Goal: Task Accomplishment & Management: Use online tool/utility

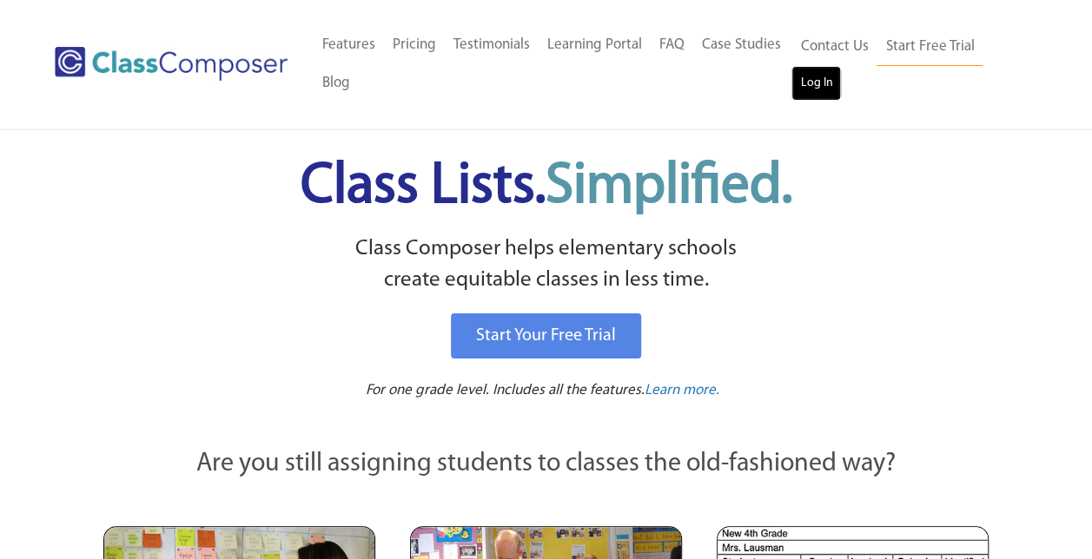
click at [823, 89] on link "Log In" at bounding box center [816, 83] width 50 height 35
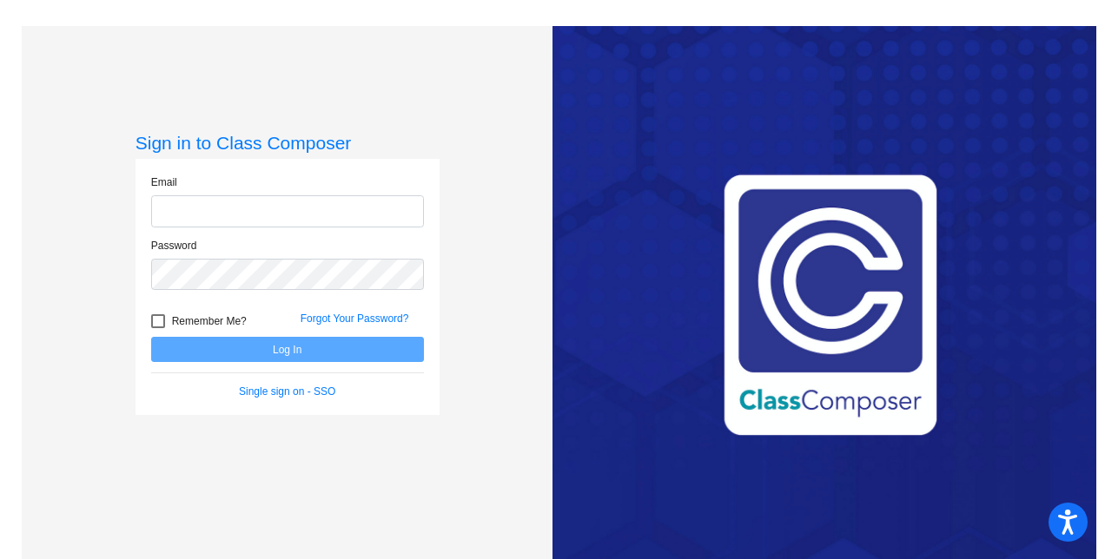
type input "creinhard@hhsd.org"
click at [206, 355] on button "Log In" at bounding box center [287, 349] width 273 height 25
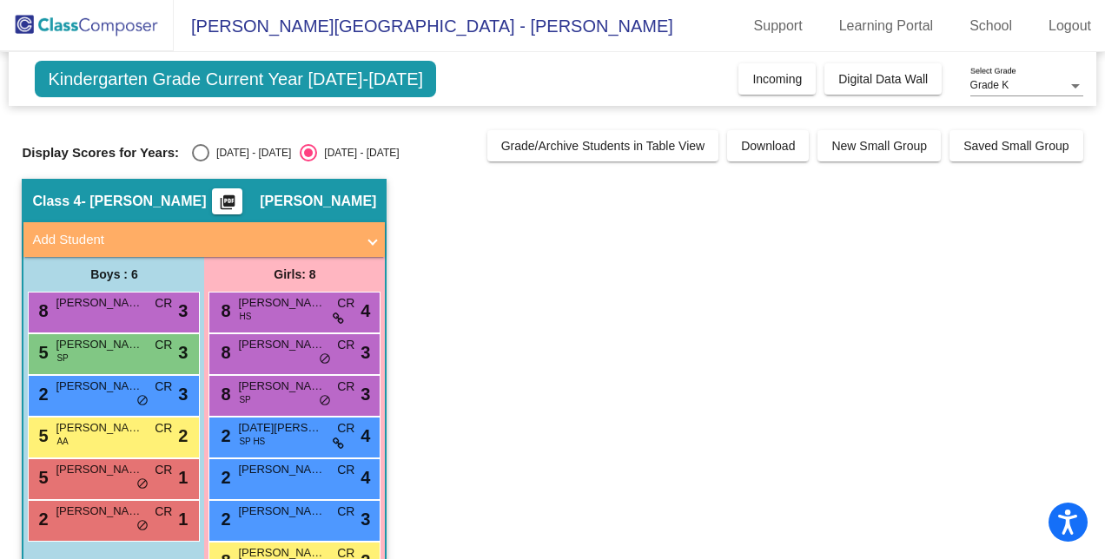
click at [1038, 80] on div "Grade K" at bounding box center [1018, 86] width 97 height 12
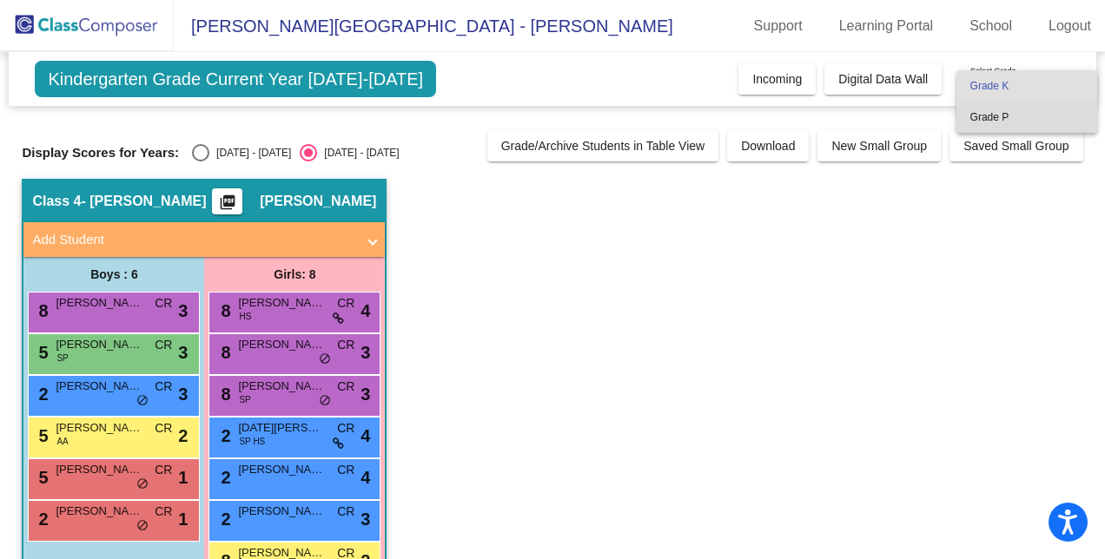
click at [999, 124] on span "Grade P" at bounding box center [1026, 117] width 113 height 31
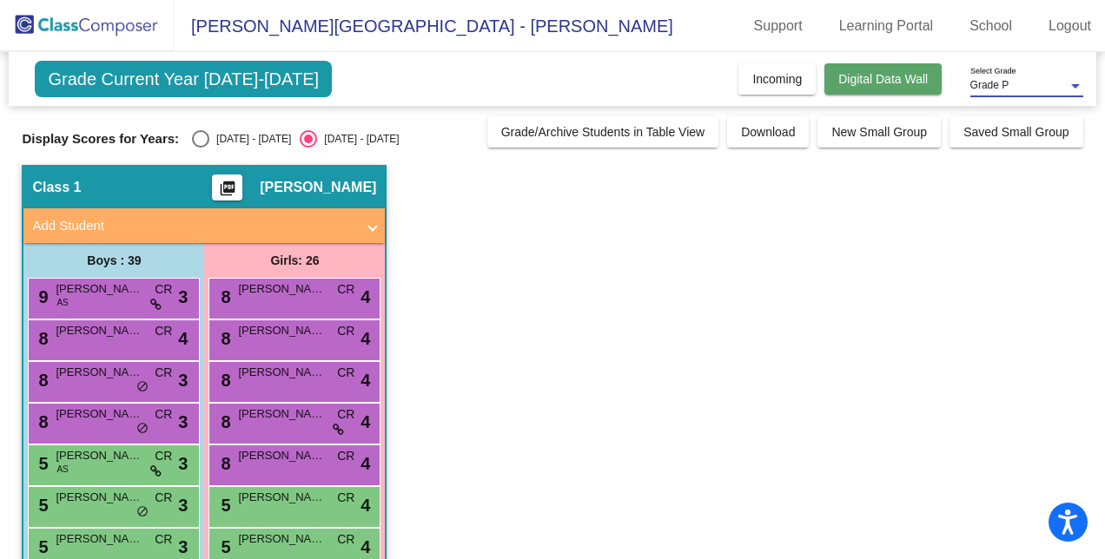
click at [873, 76] on span "Digital Data Wall" at bounding box center [882, 79] width 89 height 14
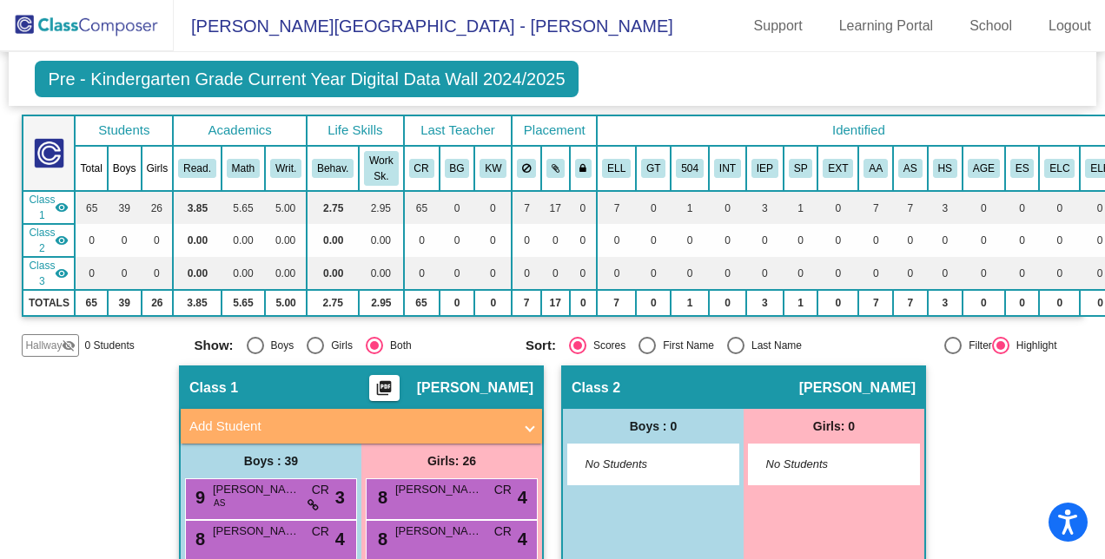
scroll to position [87, 0]
